Goal: Check status

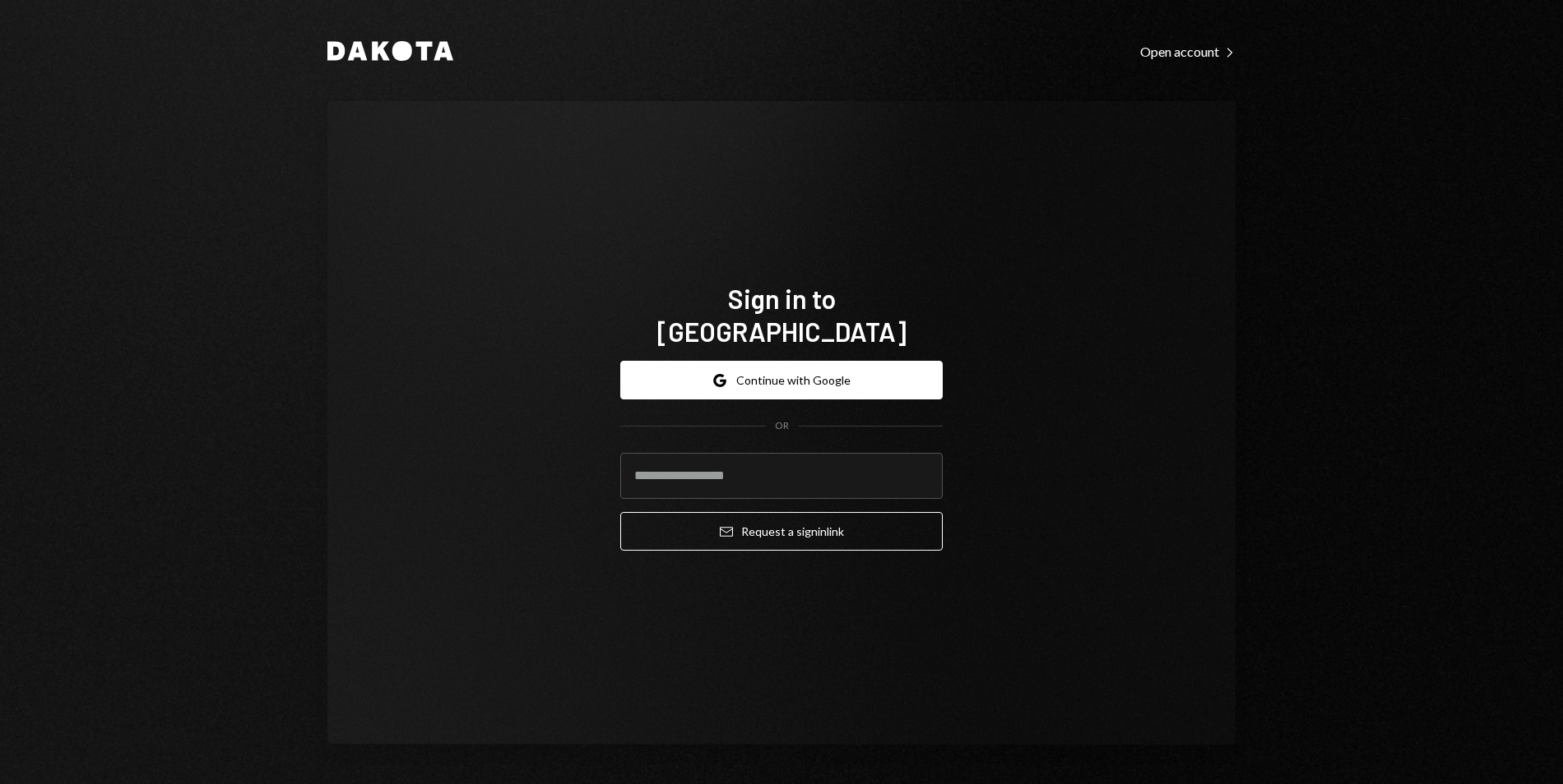
type input "**********"
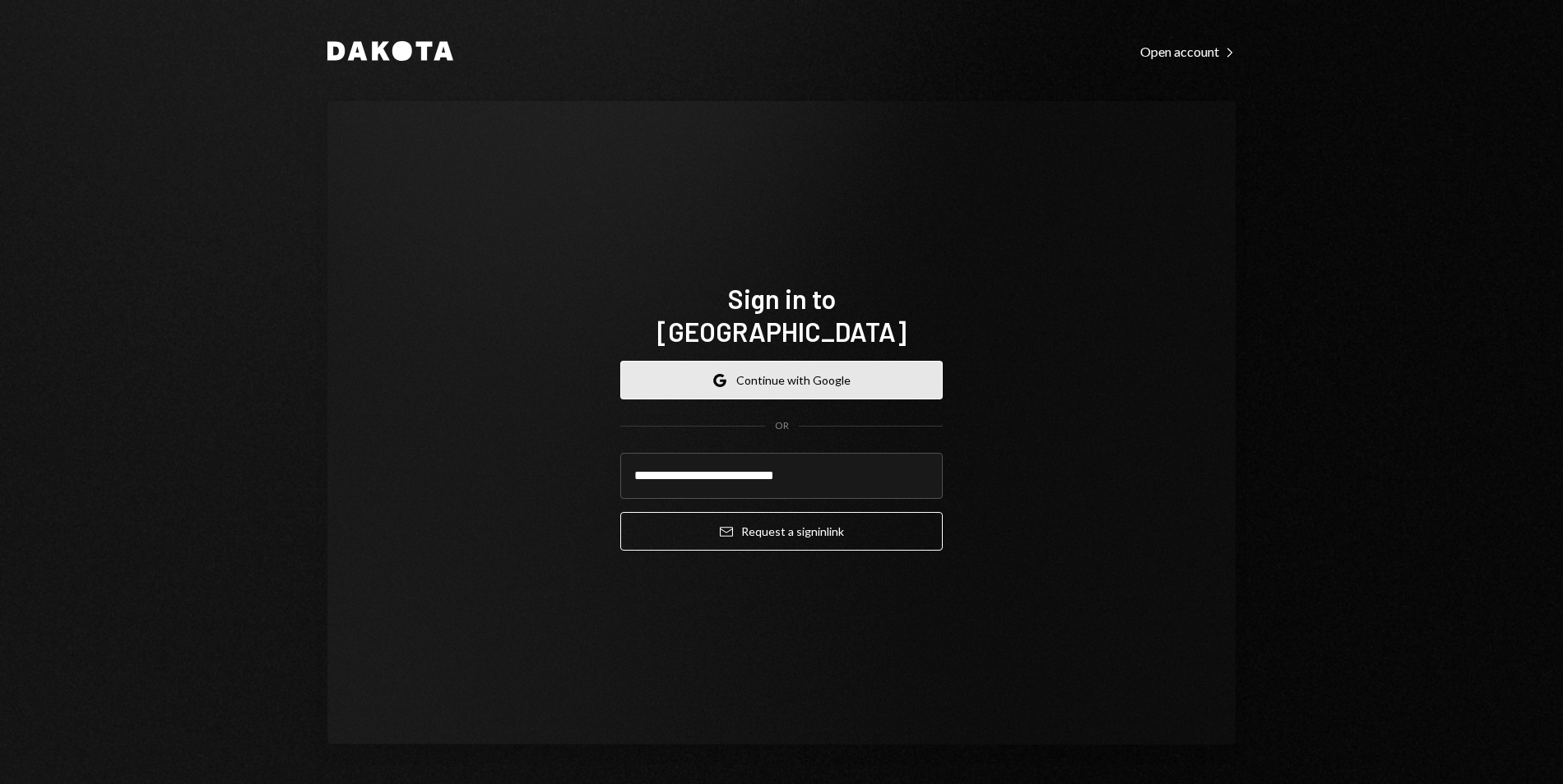
click at [770, 364] on button "Google Continue with Google" at bounding box center [782, 380] width 323 height 38
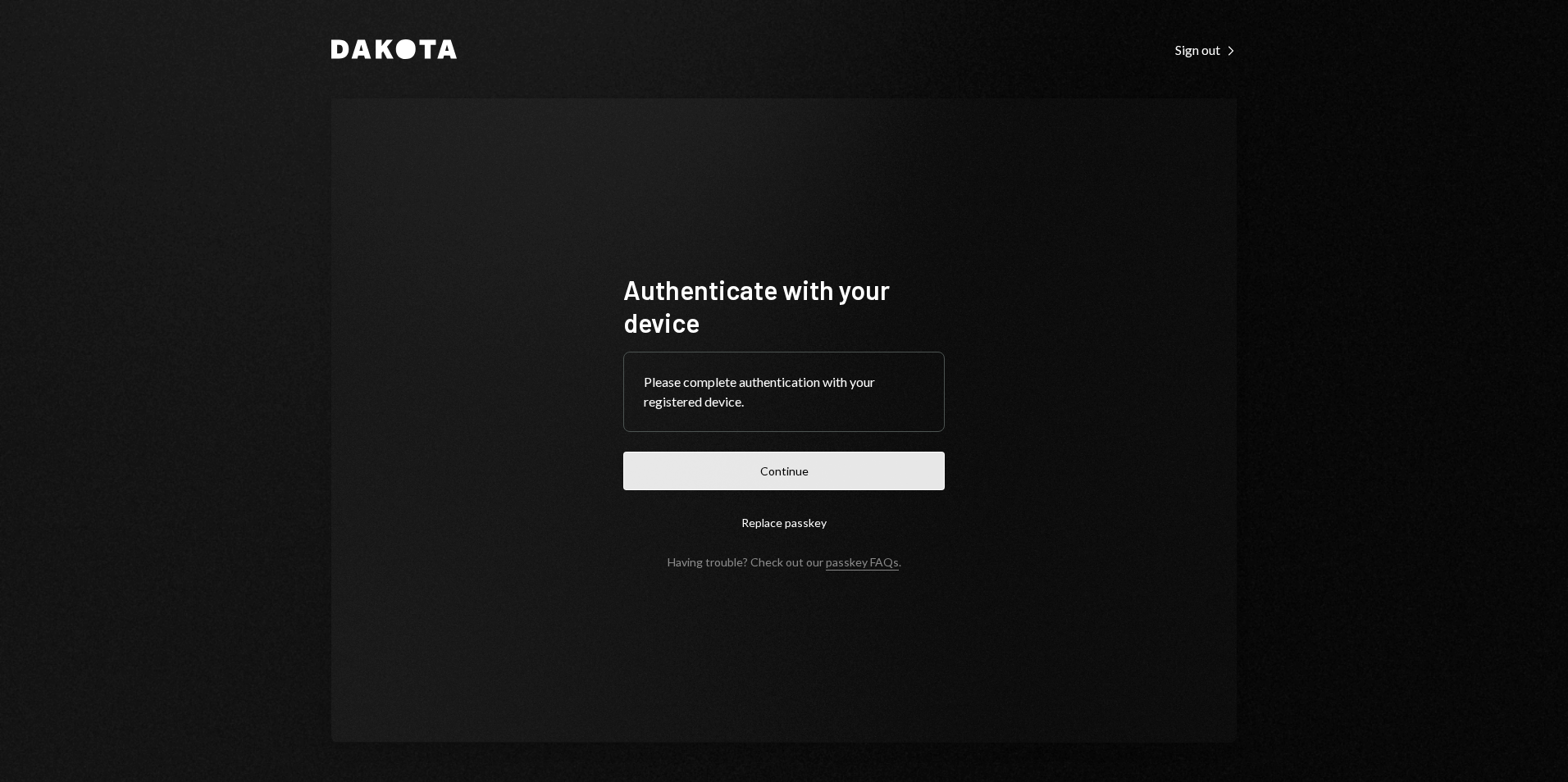
click at [832, 470] on button "Continue" at bounding box center [784, 471] width 322 height 38
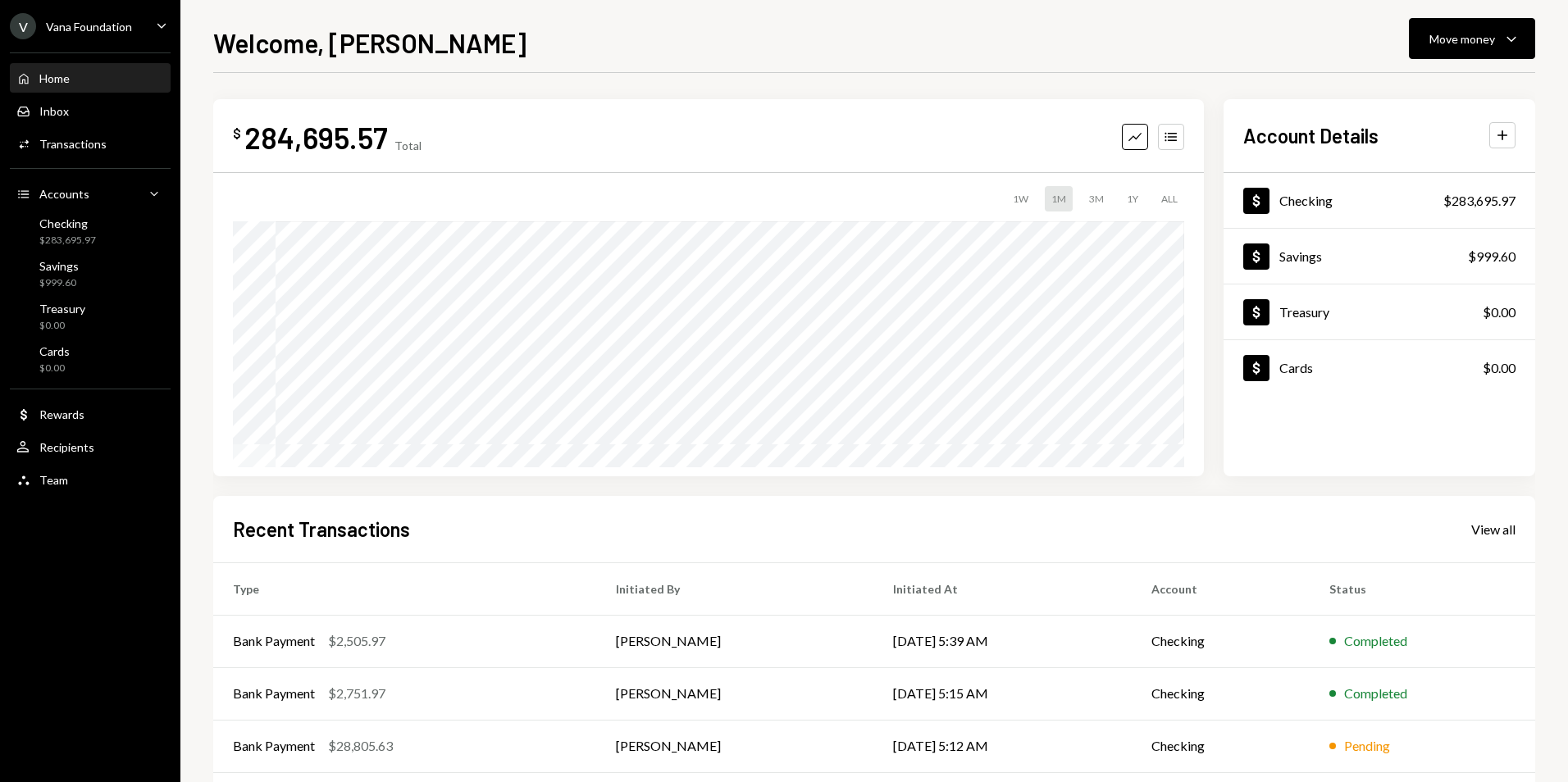
click at [134, 28] on div "V Vana Foundation Caret Down" at bounding box center [90, 26] width 180 height 26
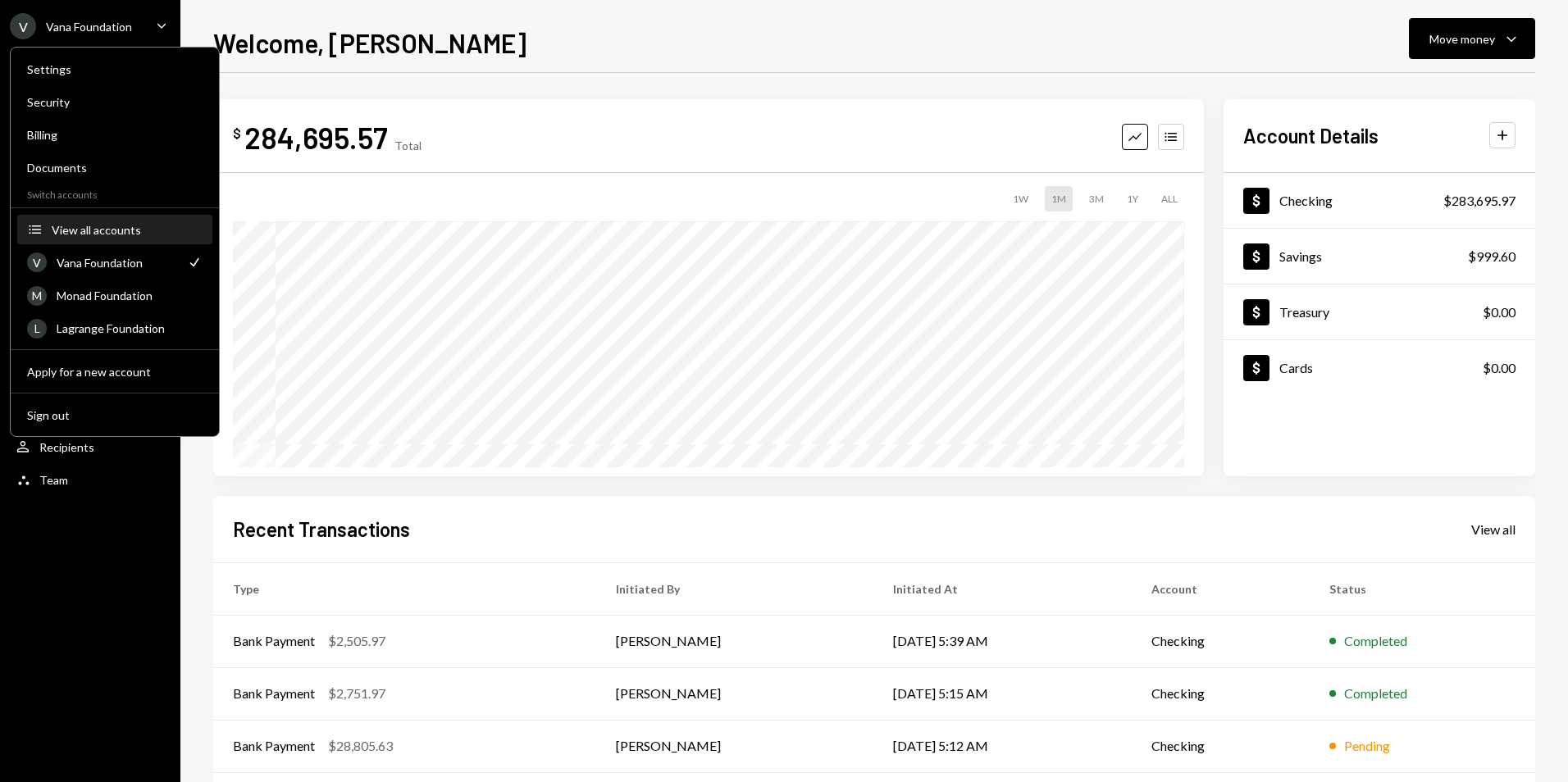
click at [97, 234] on div "View all accounts" at bounding box center [127, 230] width 151 height 14
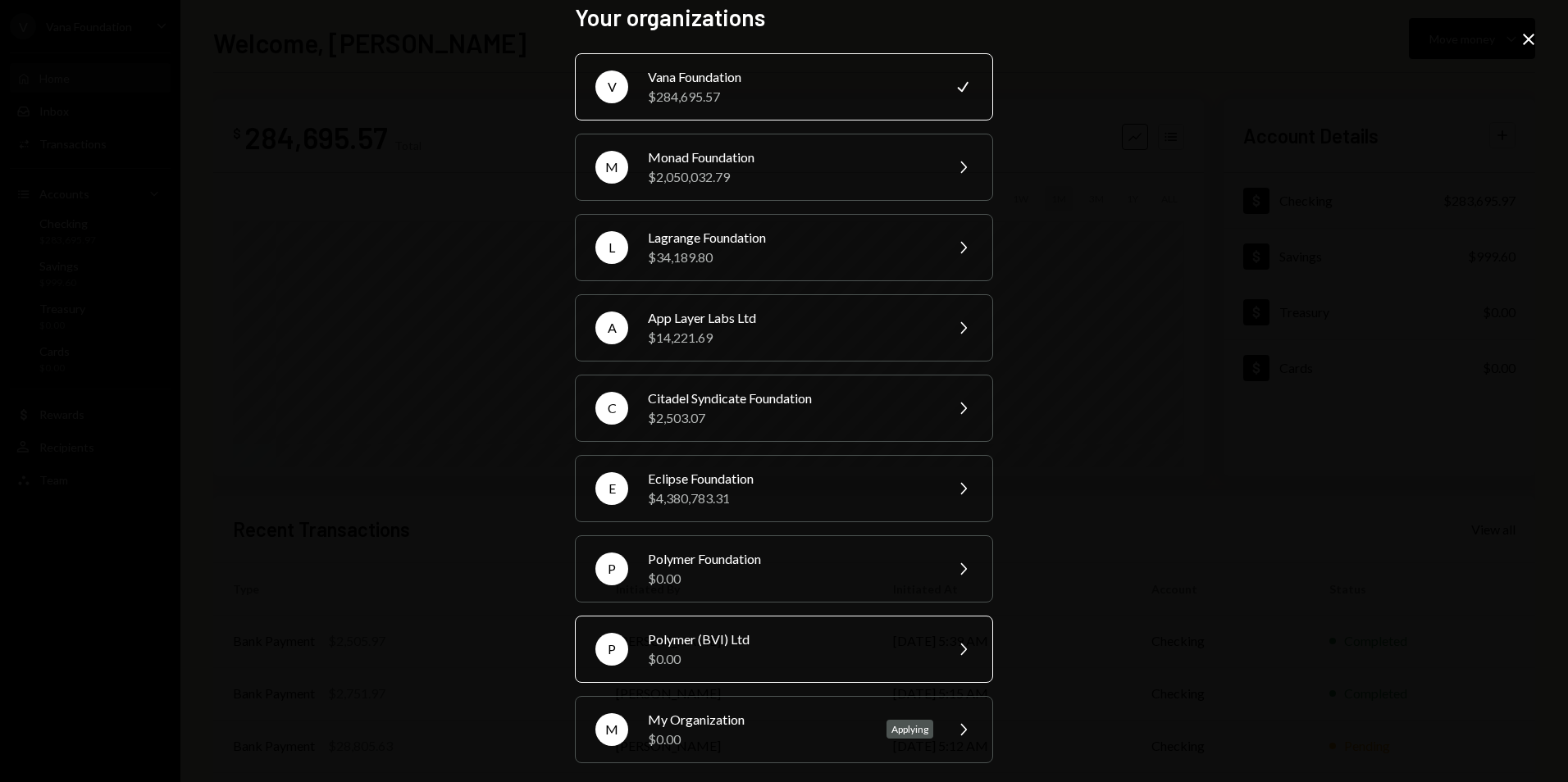
scroll to position [24, 0]
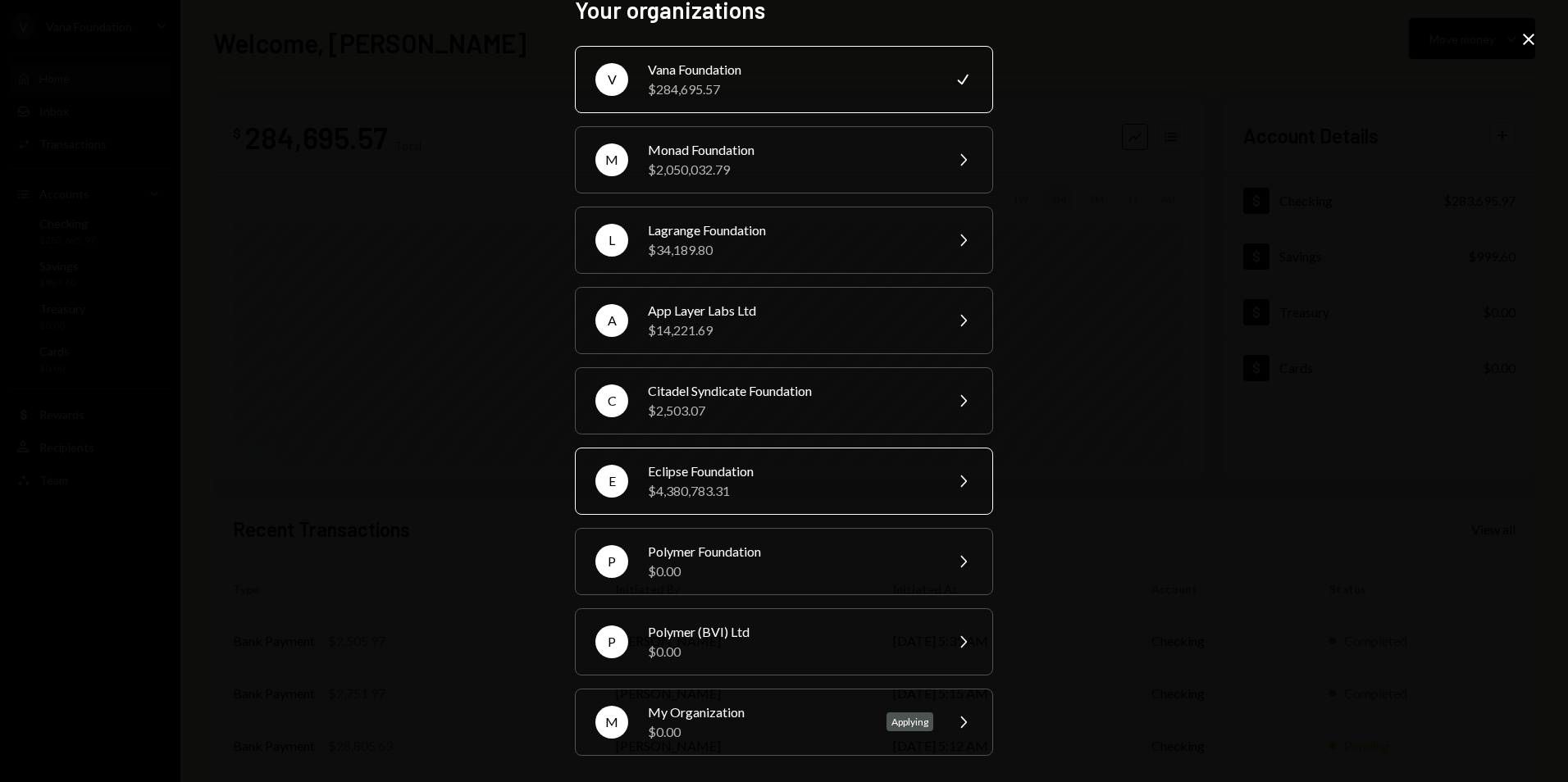
click at [761, 485] on div "$4,380,783.31" at bounding box center [790, 491] width 285 height 20
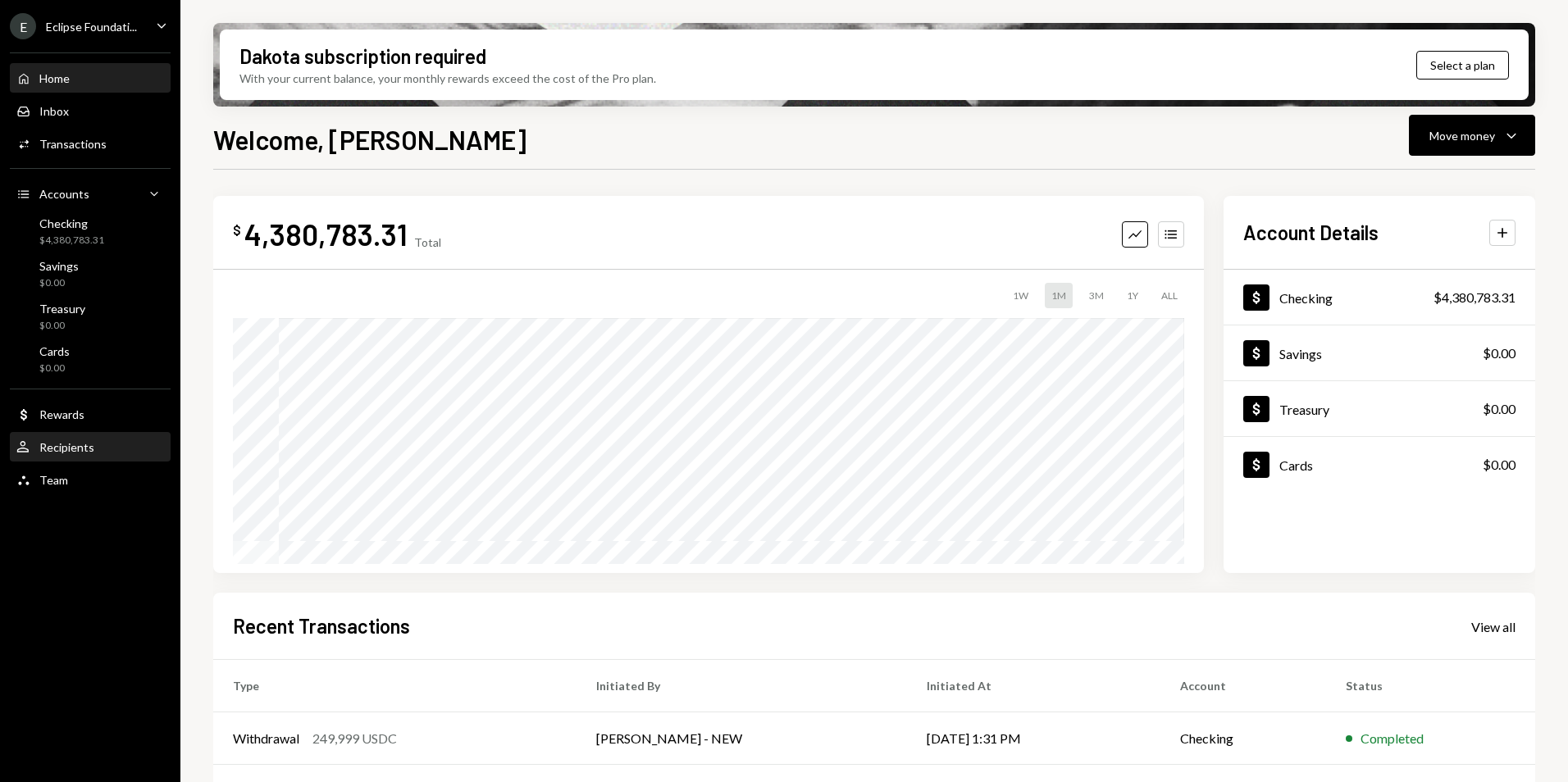
click at [66, 443] on div "Recipients" at bounding box center [67, 447] width 55 height 14
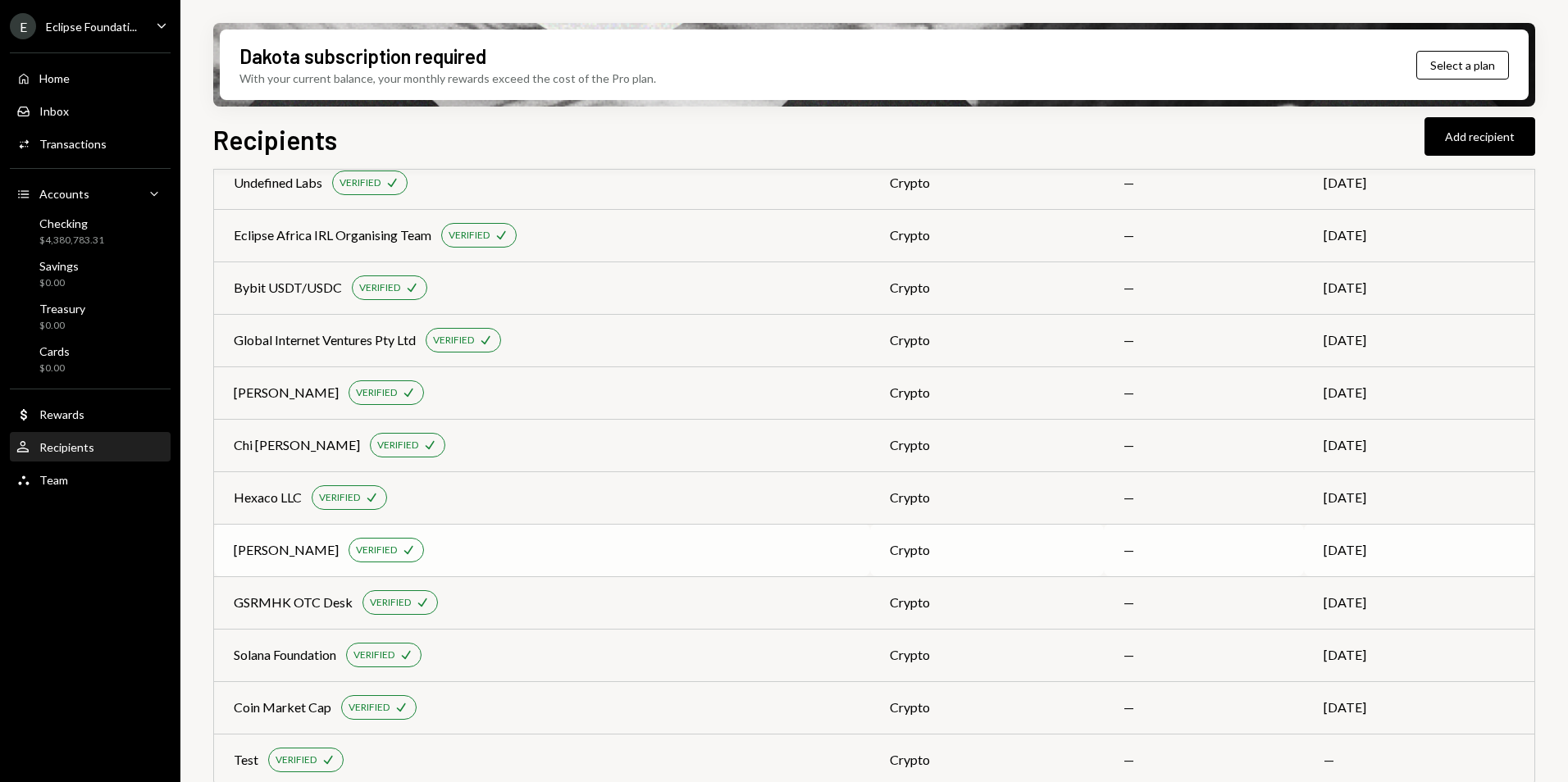
scroll to position [794, 0]
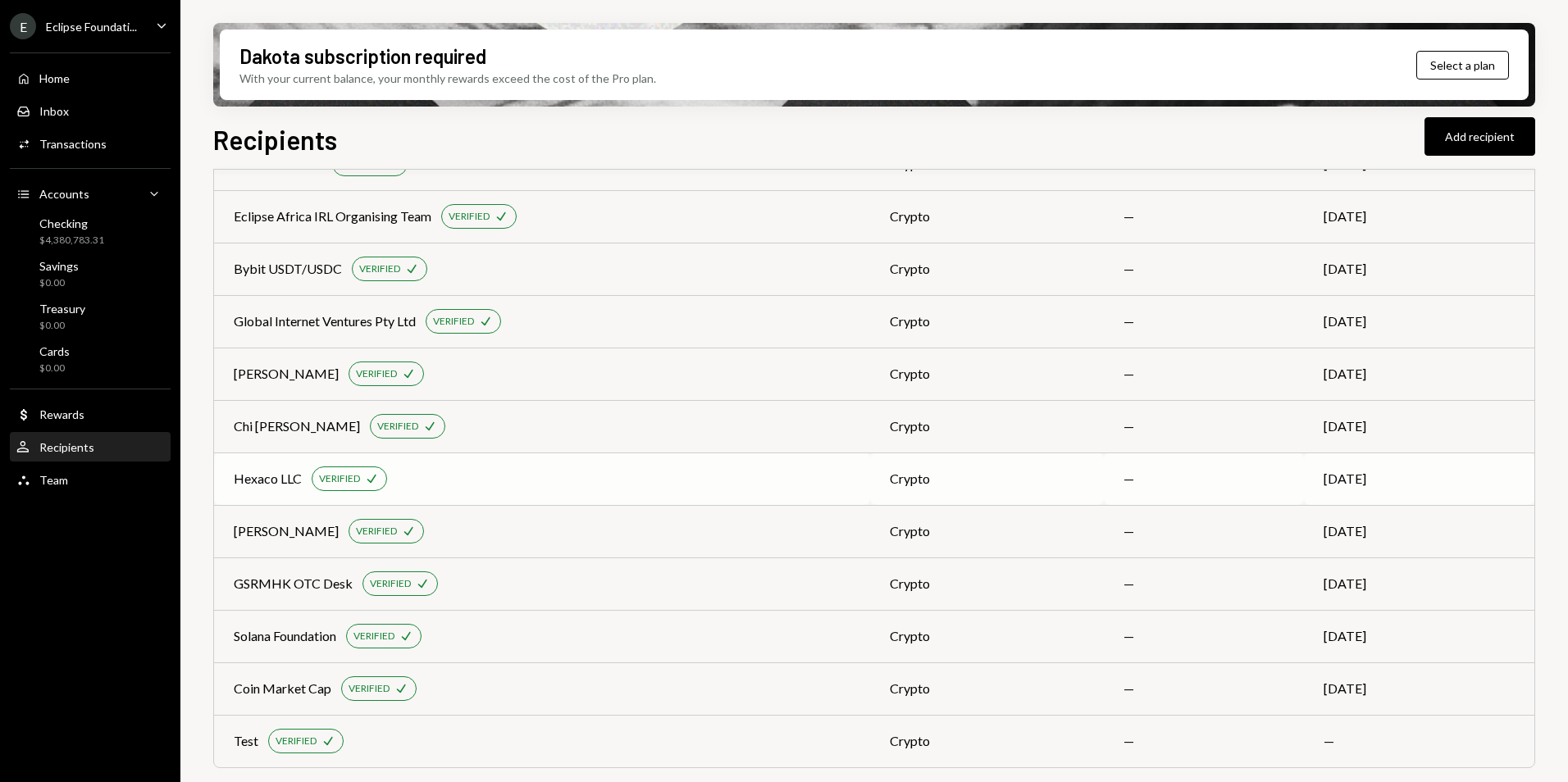
click at [514, 484] on div "Hexaco LLC VERIFIED Check" at bounding box center [542, 479] width 617 height 25
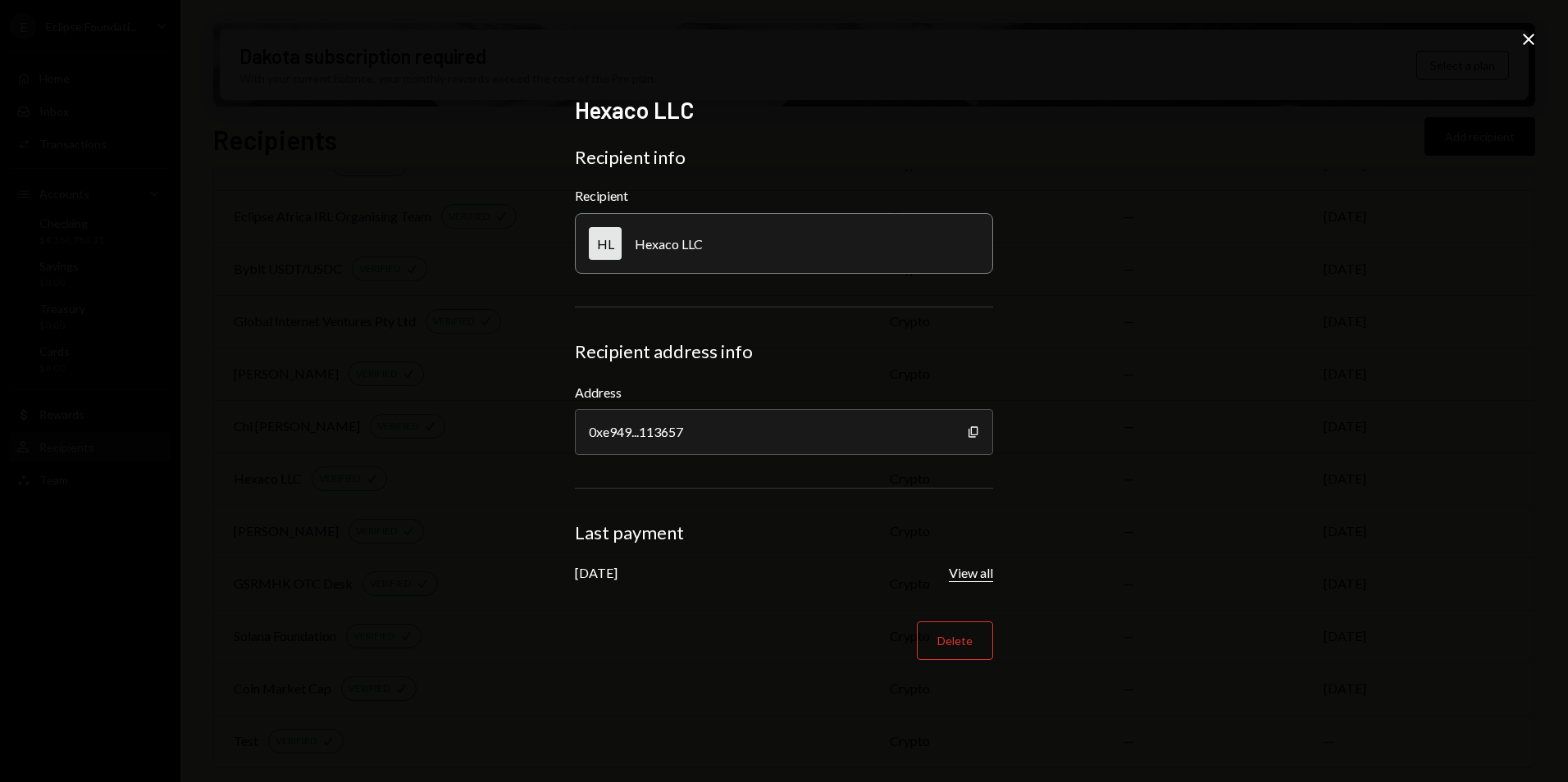
click at [963, 577] on button "View all" at bounding box center [970, 574] width 44 height 18
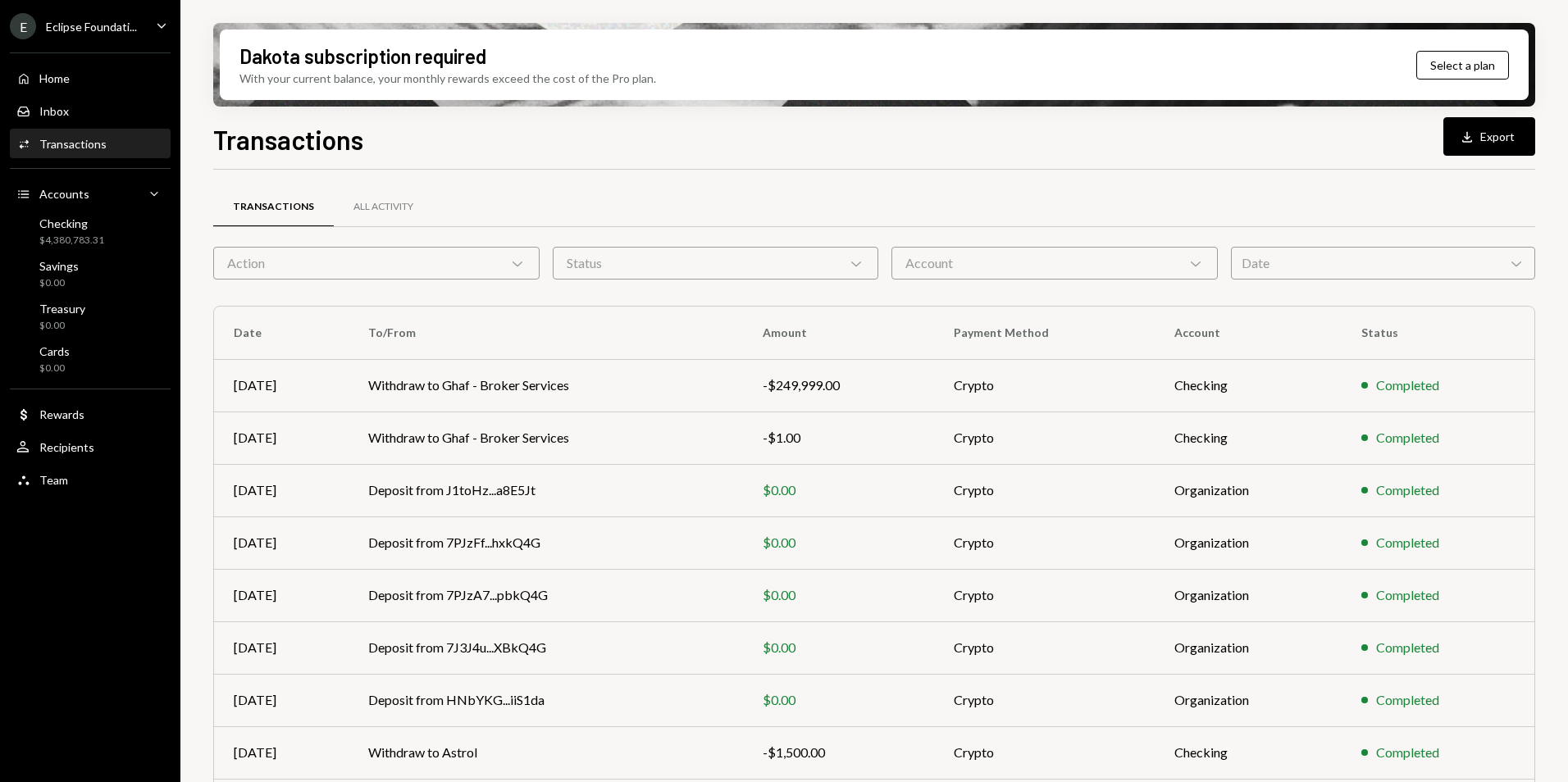
click at [1270, 270] on div "Date Chevron Down" at bounding box center [1383, 263] width 304 height 33
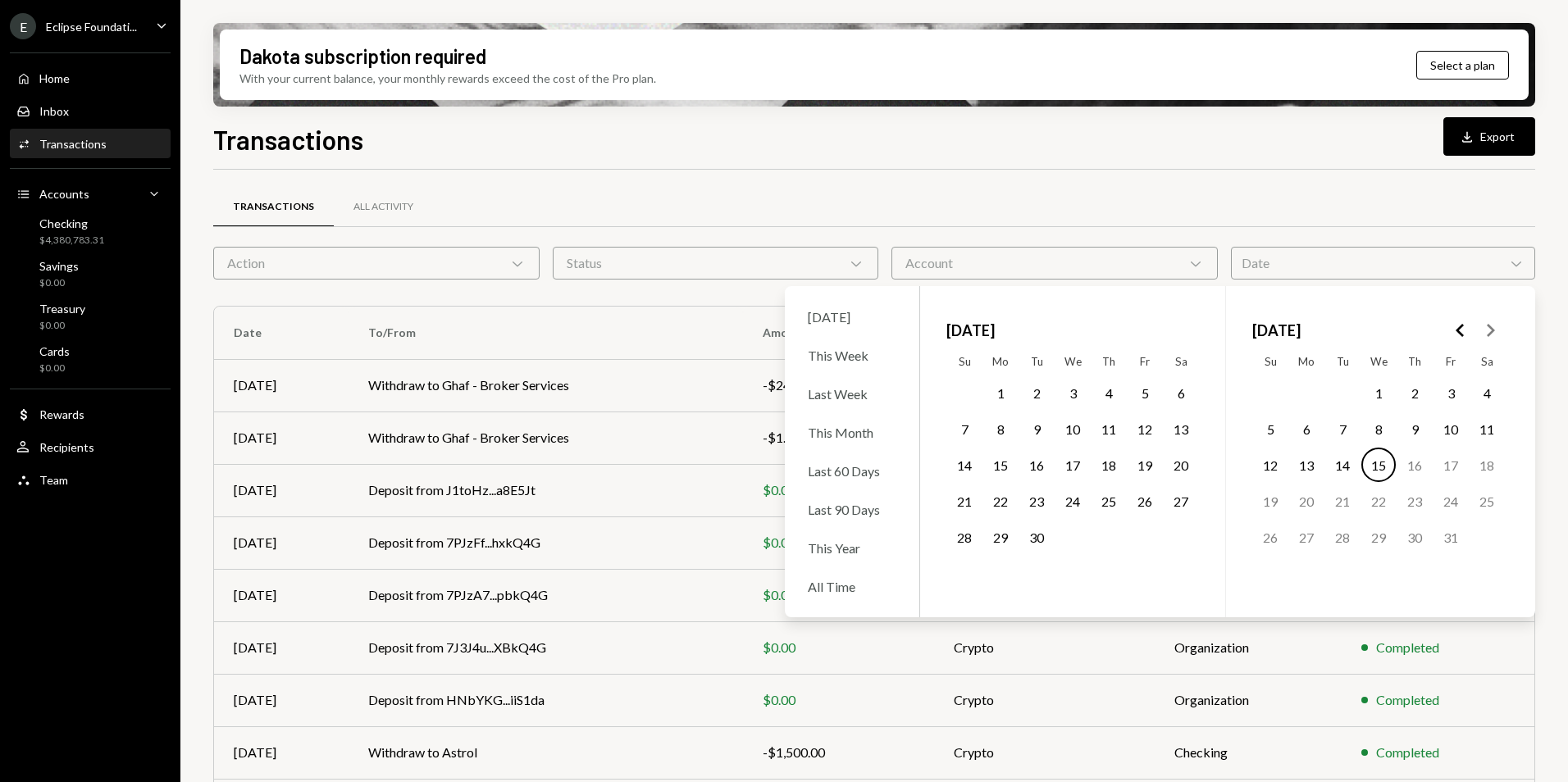
click at [1455, 328] on icon "Go to the Previous Month" at bounding box center [1460, 331] width 20 height 20
click at [1454, 328] on icon "Go to the Previous Month" at bounding box center [1460, 331] width 20 height 20
click at [1455, 326] on icon "Go to the Previous Month" at bounding box center [1460, 331] width 20 height 20
click at [1492, 331] on polygon "Go to the Next Month" at bounding box center [1490, 331] width 8 height 13
click at [1035, 499] on button "20" at bounding box center [1036, 500] width 34 height 34
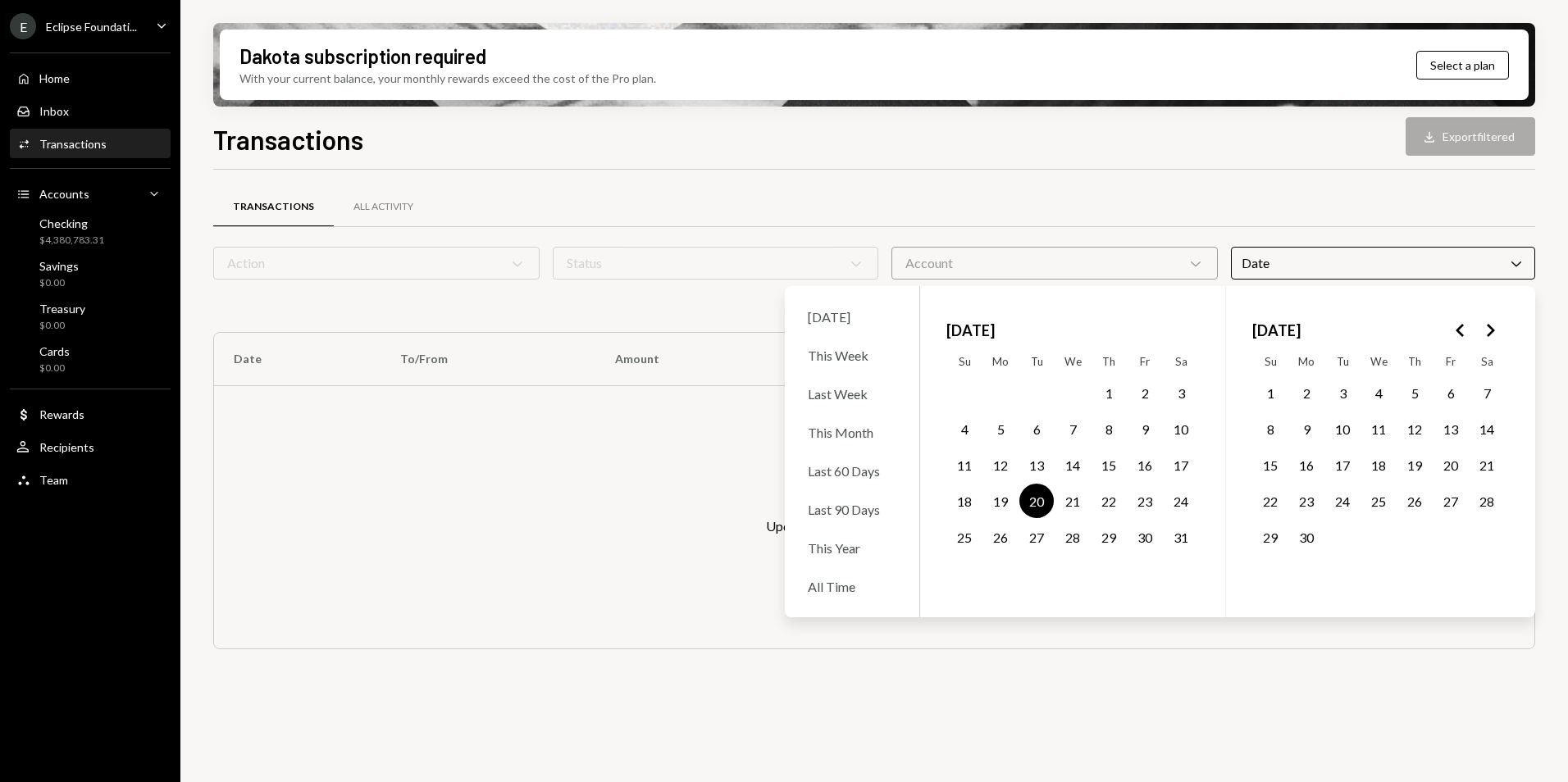
click at [1039, 538] on button "27" at bounding box center [1036, 537] width 34 height 34
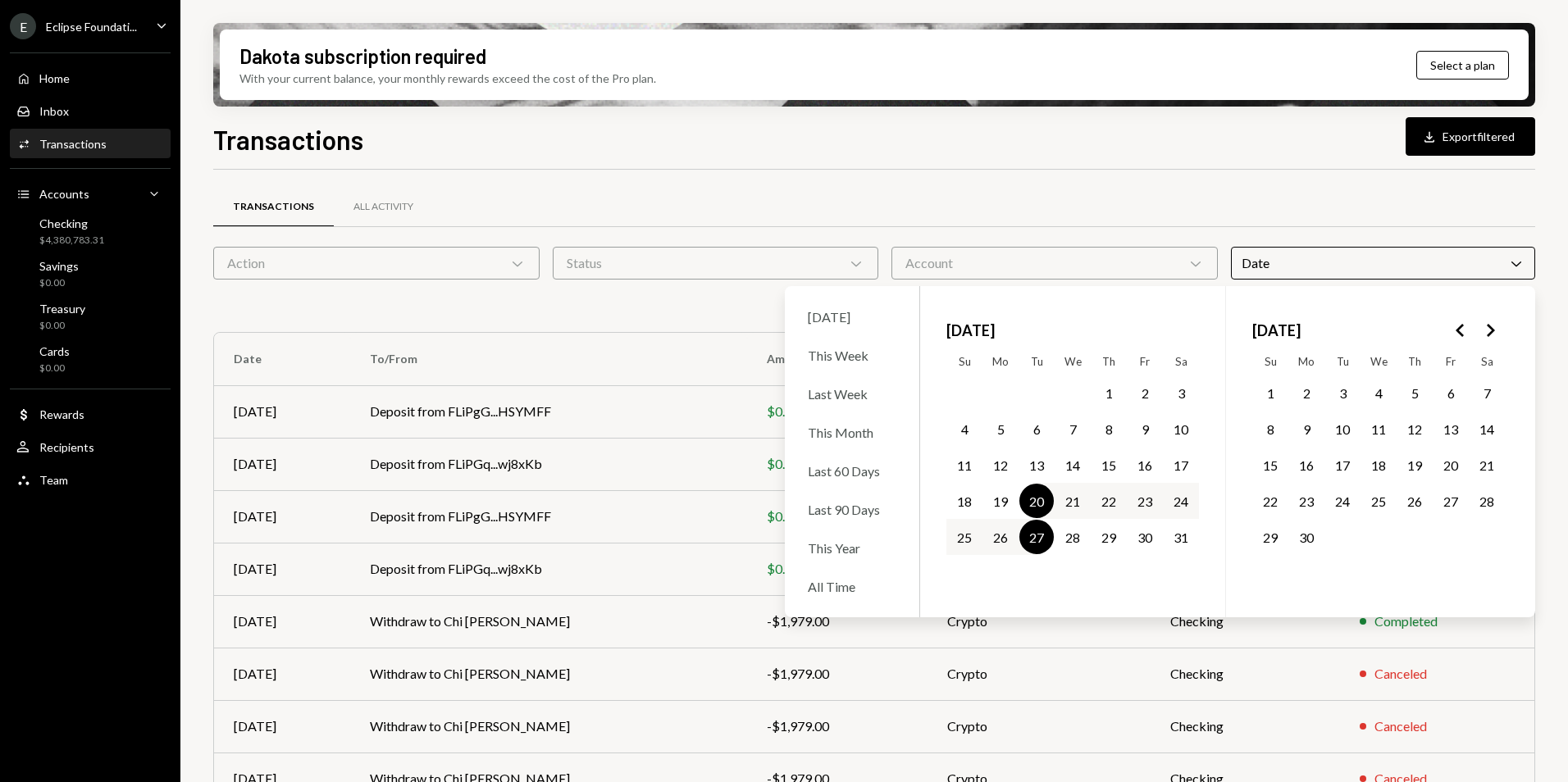
click at [799, 254] on div "Status Chevron Down" at bounding box center [716, 263] width 327 height 33
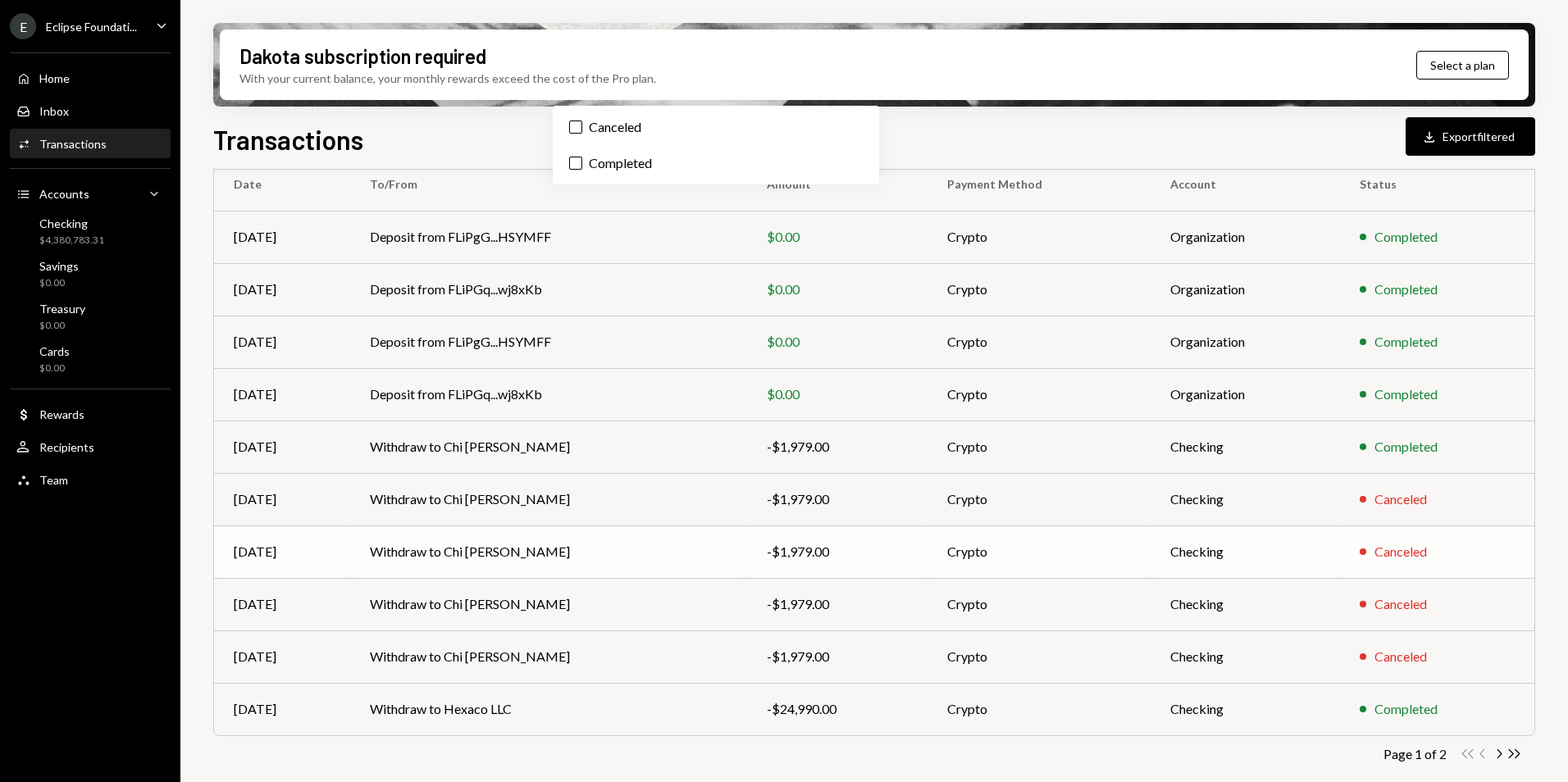
scroll to position [178, 0]
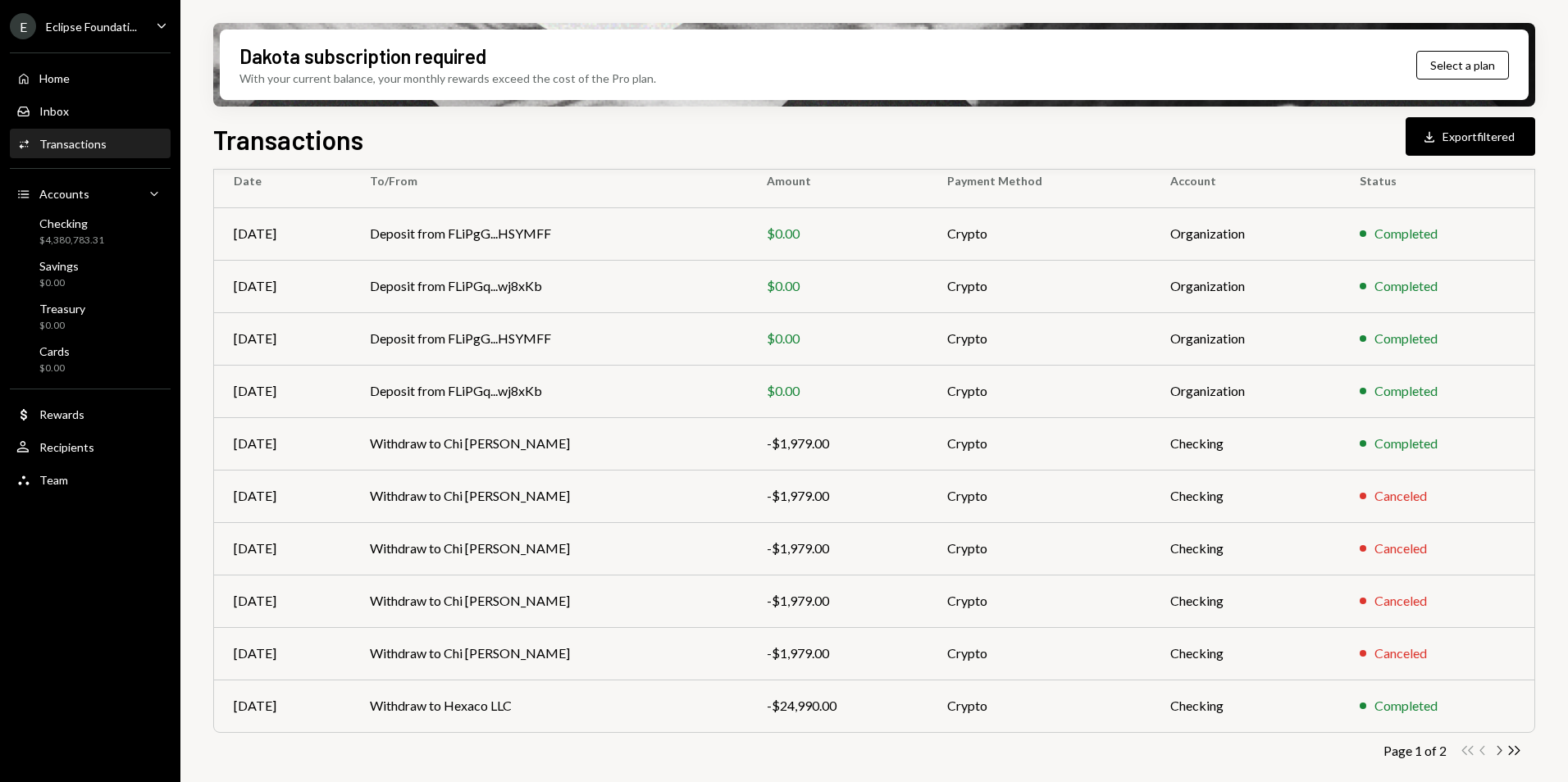
click at [1499, 750] on icon "Chevron Right" at bounding box center [1498, 750] width 16 height 16
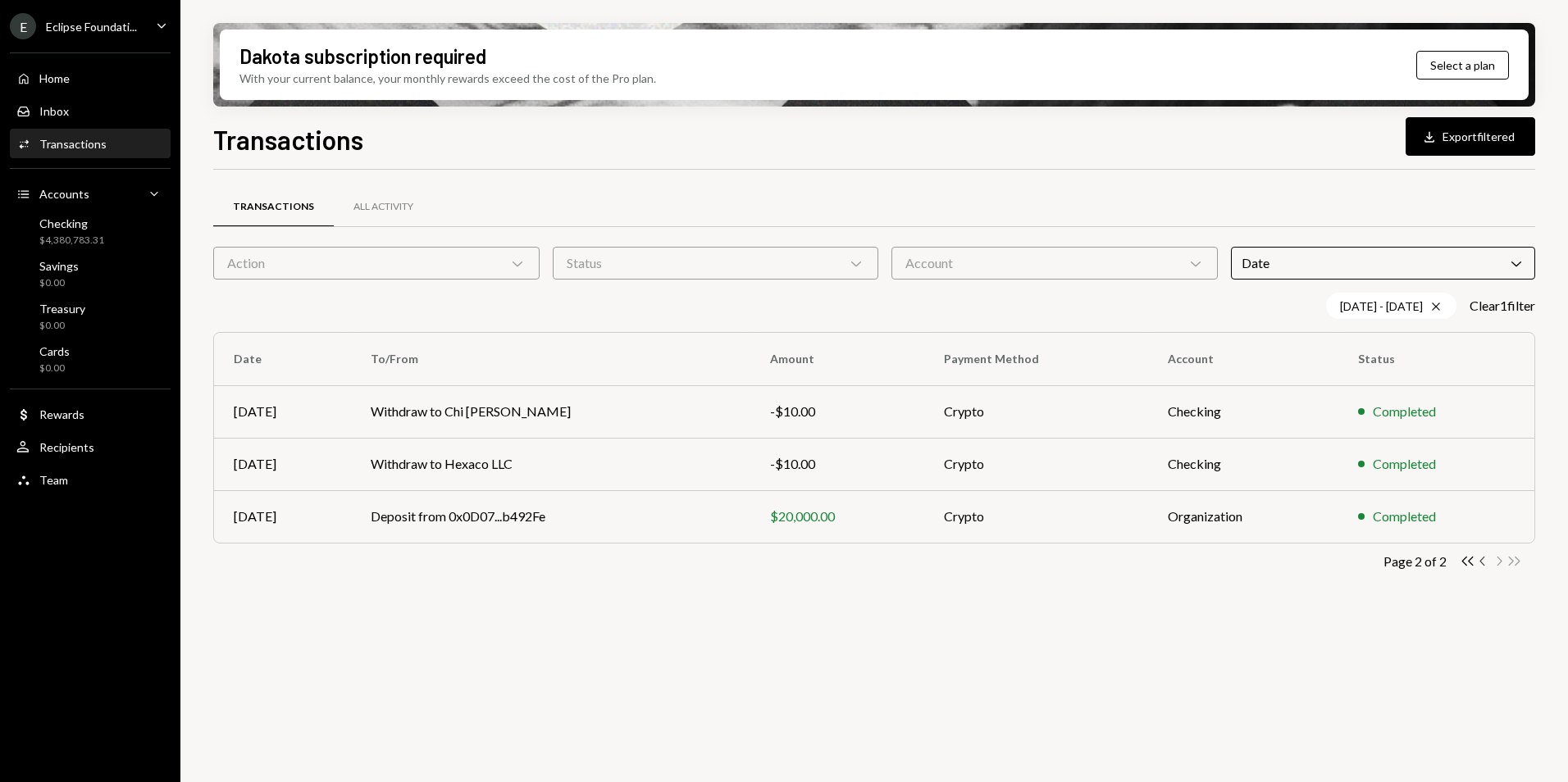
click at [1479, 564] on icon "Chevron Left" at bounding box center [1483, 561] width 16 height 16
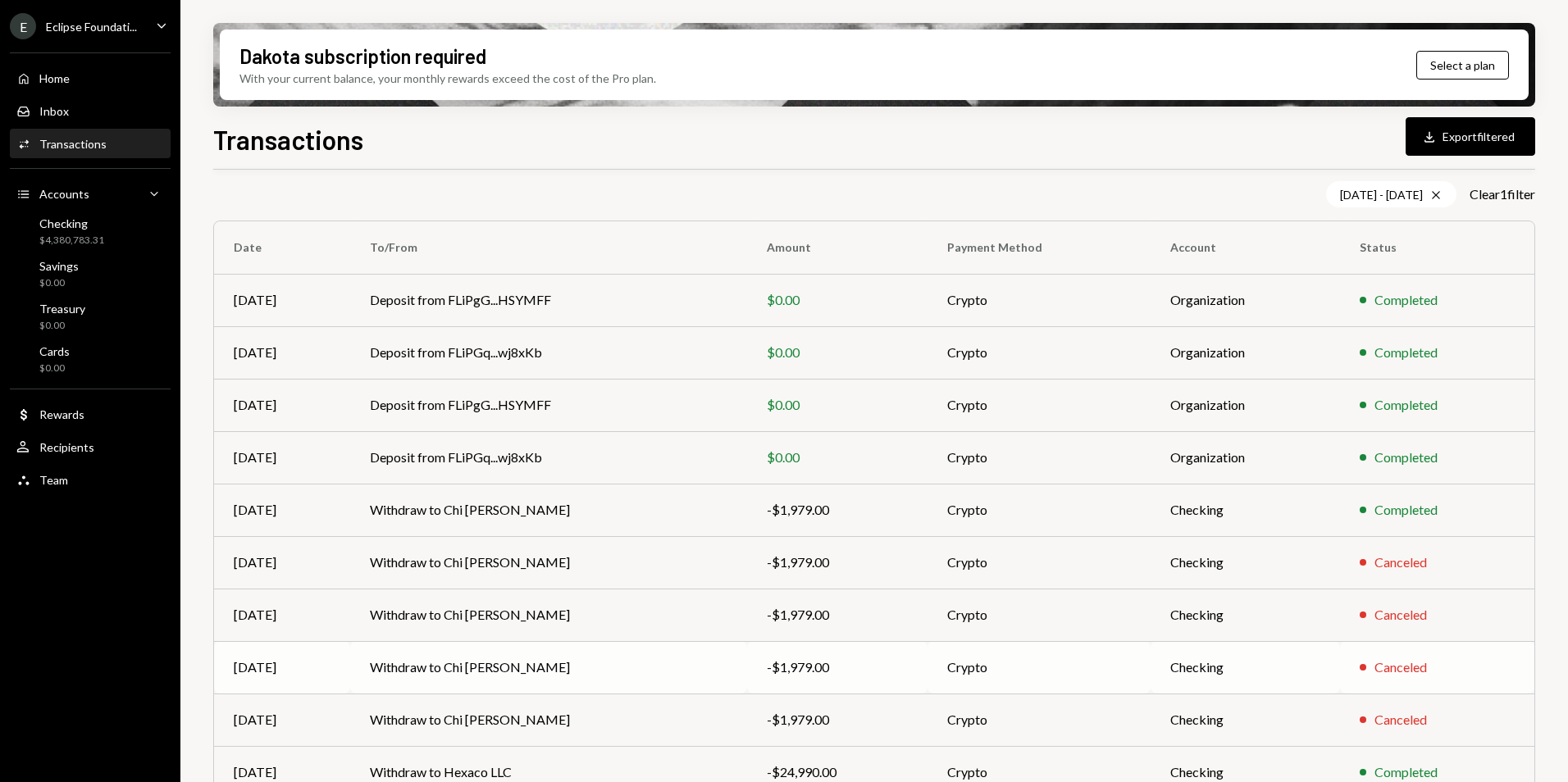
scroll to position [178, 0]
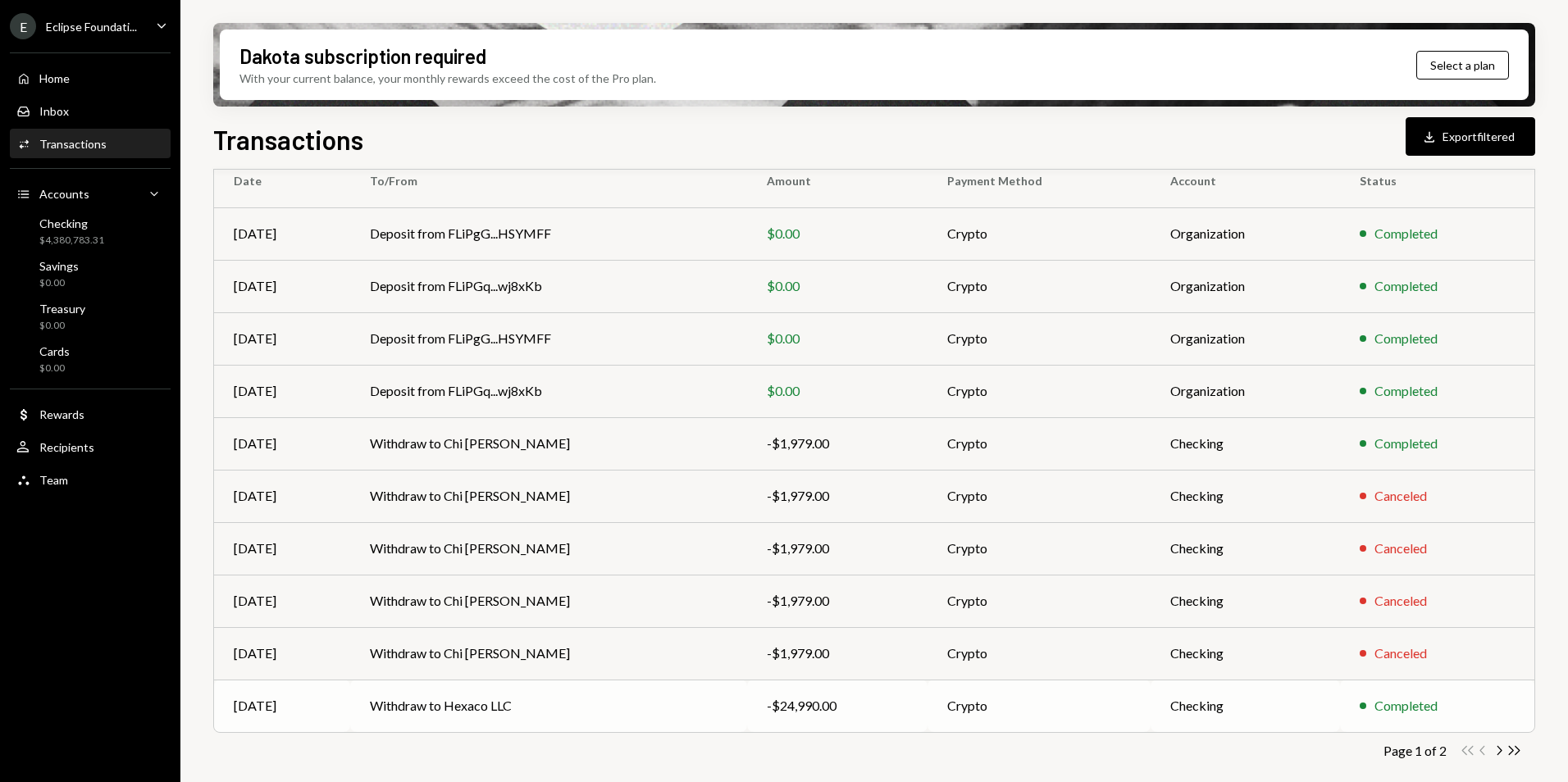
click at [548, 704] on td "Withdraw to Hexaco LLC" at bounding box center [549, 706] width 397 height 53
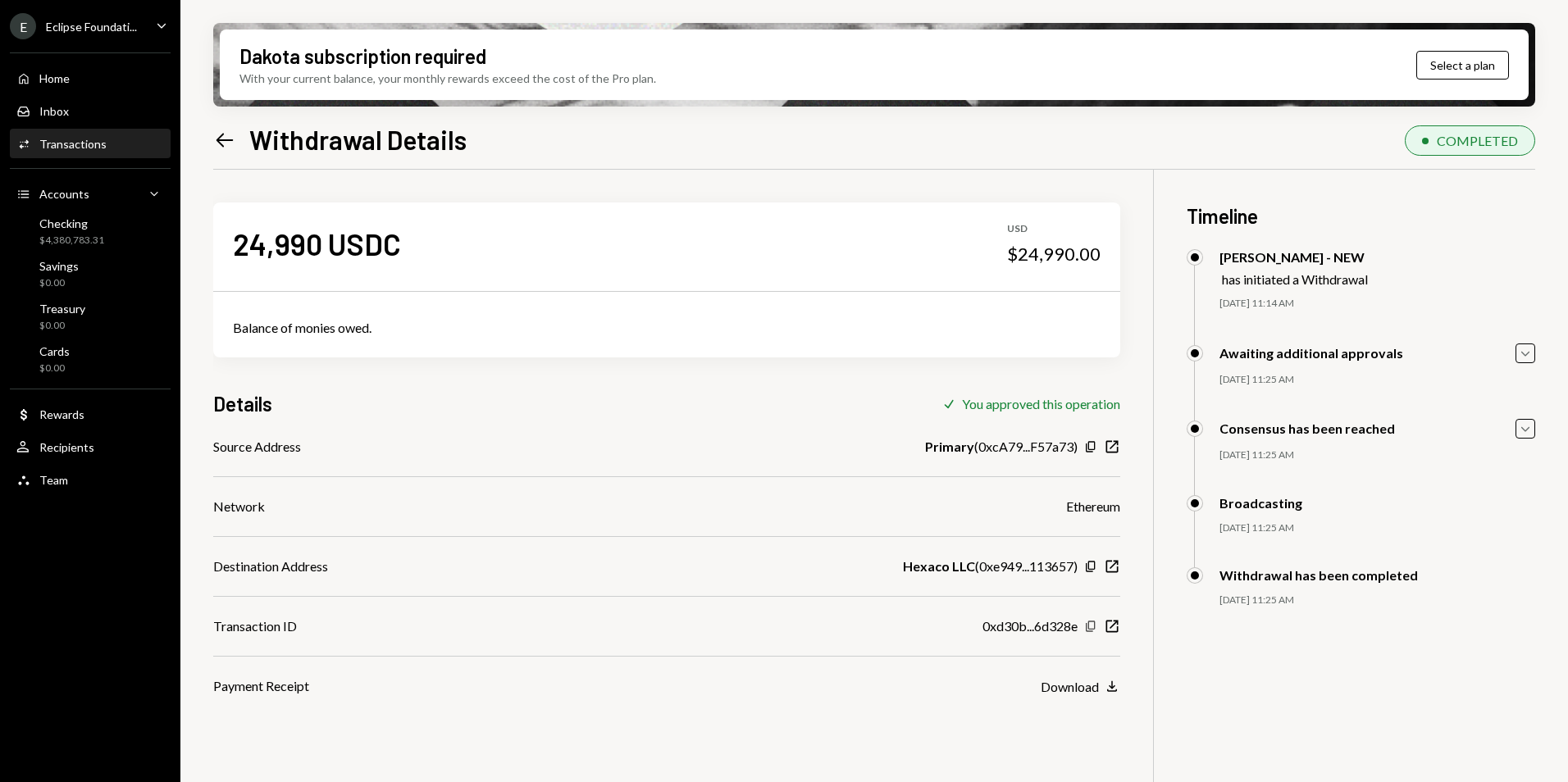
click at [1095, 626] on icon "Copy" at bounding box center [1090, 627] width 13 height 13
click at [227, 148] on icon "Left Arrow" at bounding box center [225, 140] width 23 height 23
